Goal: Consume media (video, audio): Consume media (video, audio)

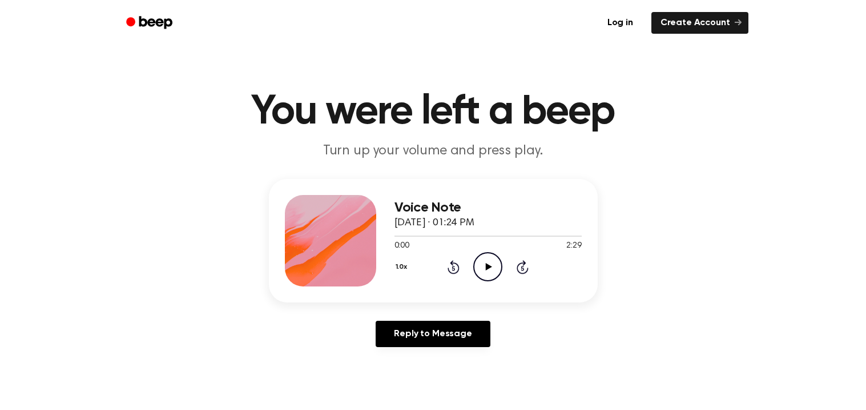
click at [484, 266] on icon "Play Audio" at bounding box center [487, 266] width 29 height 29
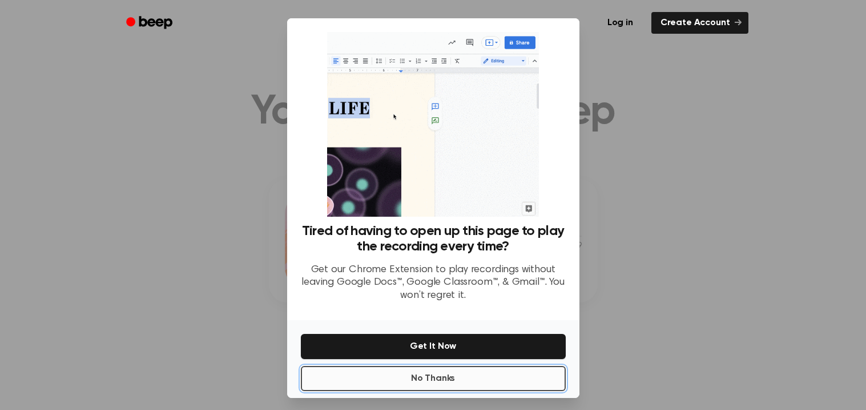
click at [512, 374] on button "No Thanks" at bounding box center [433, 378] width 265 height 25
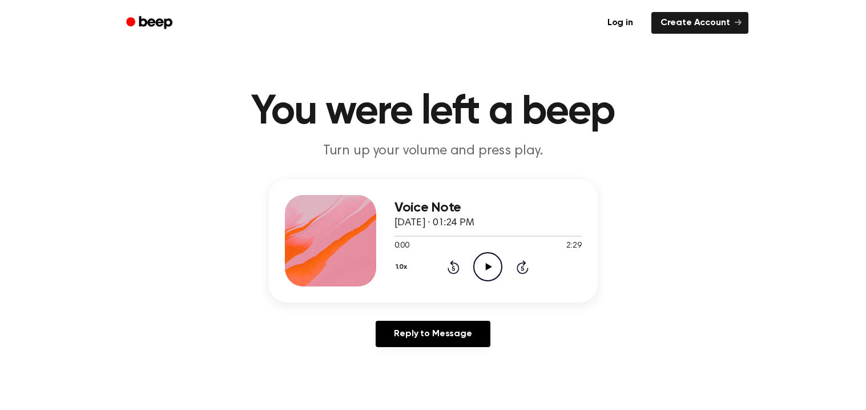
click at [488, 264] on icon "Play Audio" at bounding box center [487, 266] width 29 height 29
click at [535, 276] on div "1.0x Rewind 5 seconds Pause Audio Skip 5 seconds" at bounding box center [488, 266] width 187 height 29
click at [525, 273] on icon "Skip 5 seconds" at bounding box center [522, 266] width 13 height 15
click at [524, 261] on icon at bounding box center [523, 267] width 12 height 14
click at [523, 271] on icon "Skip 5 seconds" at bounding box center [522, 266] width 13 height 15
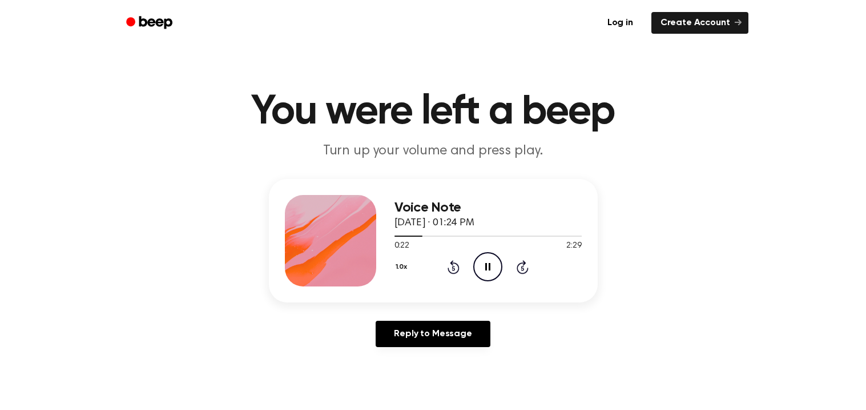
click at [523, 260] on icon at bounding box center [523, 267] width 12 height 14
click at [528, 259] on icon "Skip 5 seconds" at bounding box center [522, 266] width 13 height 15
click at [526, 263] on icon "Skip 5 seconds" at bounding box center [522, 266] width 13 height 15
click at [526, 268] on icon "Skip 5 seconds" at bounding box center [522, 266] width 13 height 15
click at [537, 264] on div "1.0x Rewind 5 seconds Pause Audio Skip 5 seconds" at bounding box center [488, 266] width 187 height 29
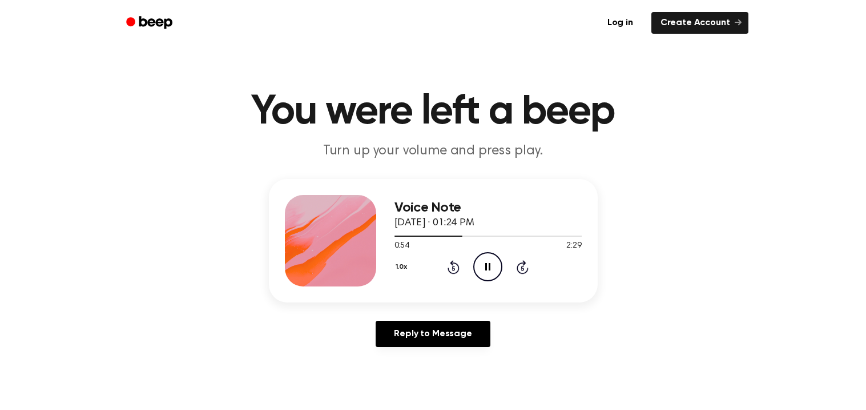
click at [523, 267] on icon at bounding box center [522, 268] width 3 height 5
click at [484, 274] on icon "Pause Audio" at bounding box center [487, 266] width 29 height 29
click at [448, 271] on icon "Rewind 5 seconds" at bounding box center [453, 266] width 13 height 15
click at [493, 275] on icon "Play Audio" at bounding box center [487, 266] width 29 height 29
click at [456, 259] on icon "Rewind 5 seconds" at bounding box center [453, 266] width 13 height 15
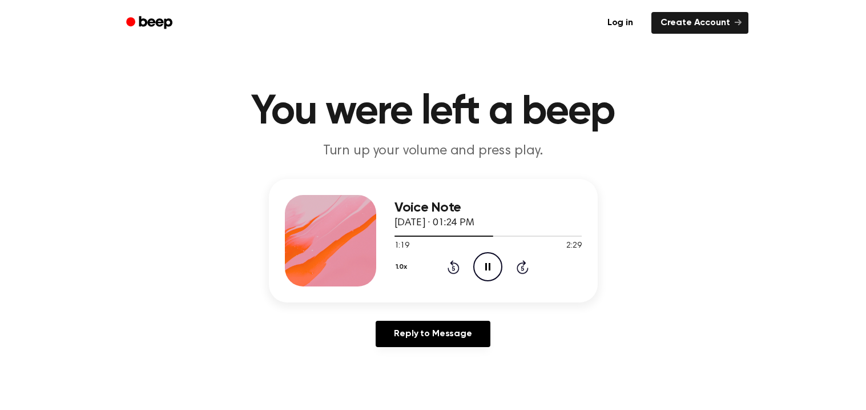
click at [454, 267] on icon at bounding box center [453, 268] width 3 height 5
click at [473, 278] on icon "Pause Audio" at bounding box center [487, 266] width 29 height 29
click at [500, 260] on icon "Play Audio" at bounding box center [487, 266] width 29 height 29
click at [454, 267] on icon at bounding box center [453, 268] width 3 height 5
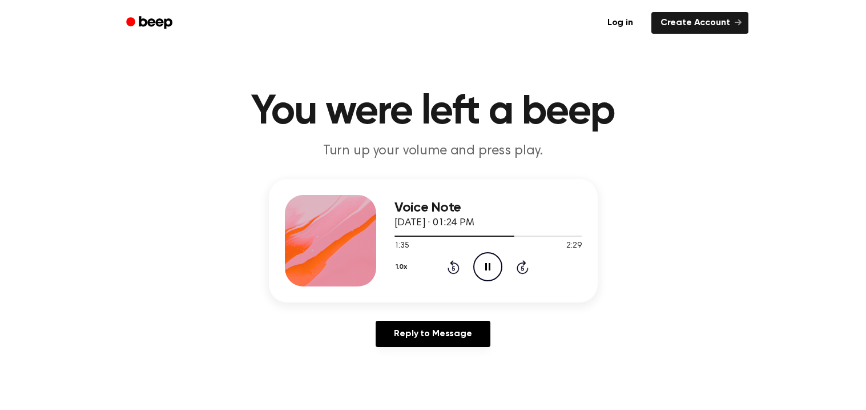
click at [458, 267] on icon at bounding box center [454, 267] width 12 height 14
click at [486, 265] on icon at bounding box center [487, 266] width 5 height 7
click at [448, 265] on icon "Rewind 5 seconds" at bounding box center [453, 266] width 13 height 15
click at [451, 272] on icon at bounding box center [454, 267] width 12 height 14
click at [486, 264] on icon at bounding box center [489, 266] width 6 height 7
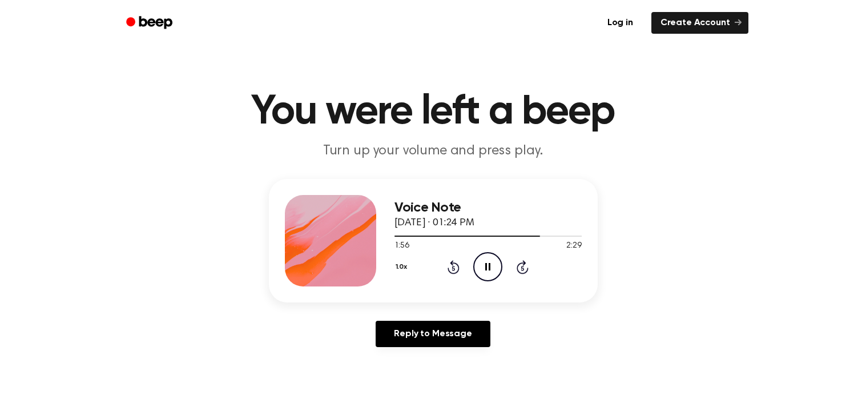
click at [480, 267] on icon "Pause Audio" at bounding box center [487, 266] width 29 height 29
